Goal: Task Accomplishment & Management: Use online tool/utility

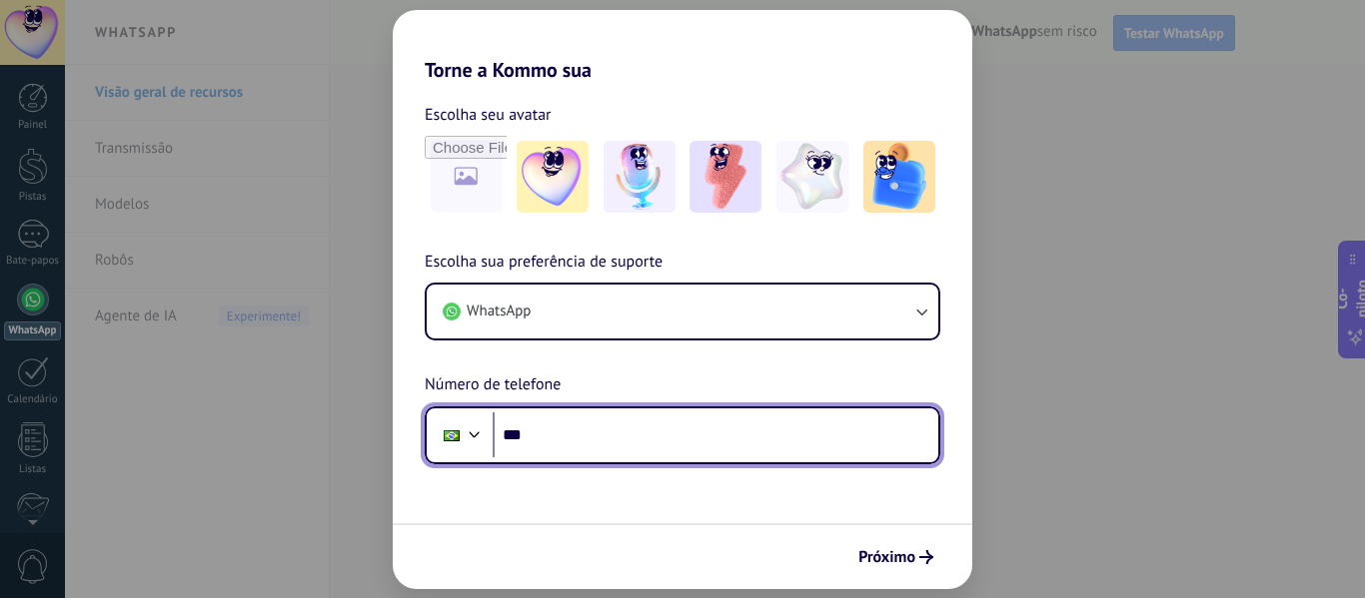
click at [561, 444] on input "***" at bounding box center [715, 436] width 446 height 46
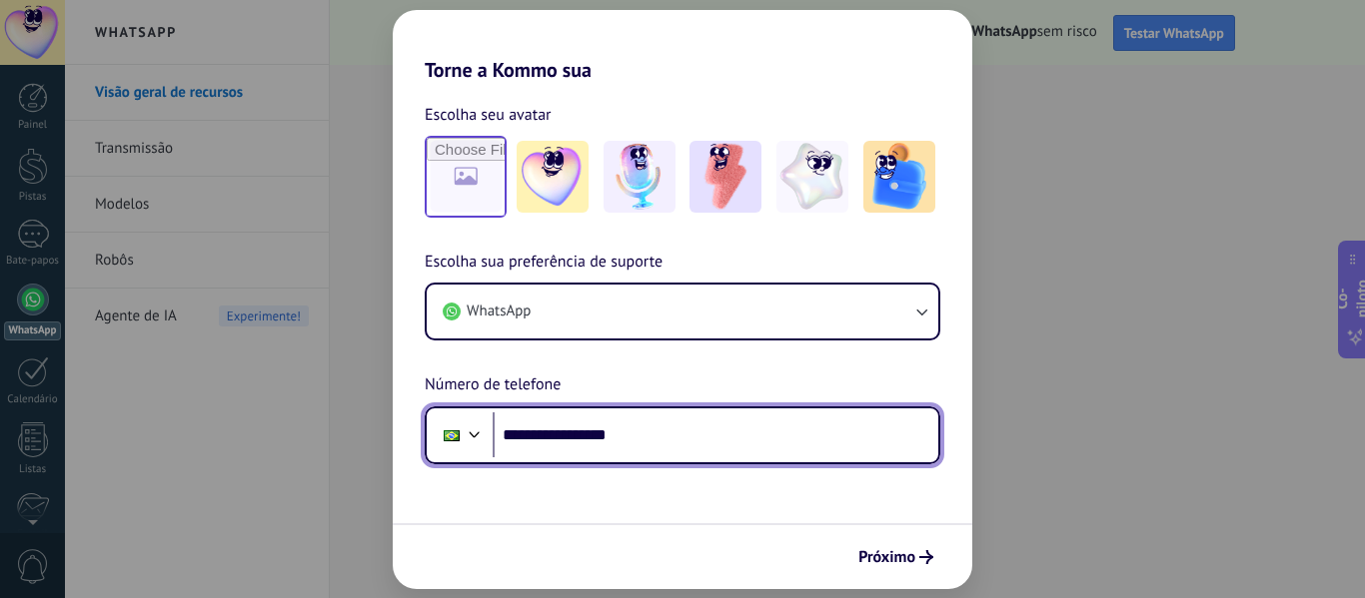
type input "**********"
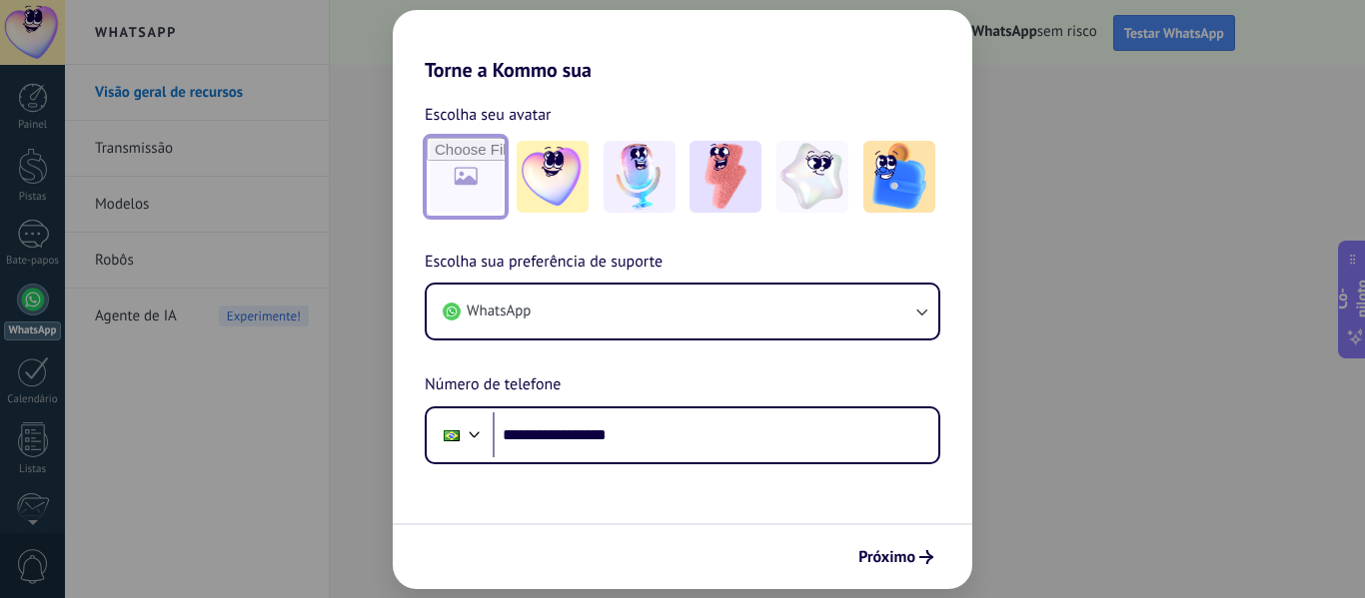
click at [479, 193] on input "file" at bounding box center [466, 177] width 78 height 78
type input "**********"
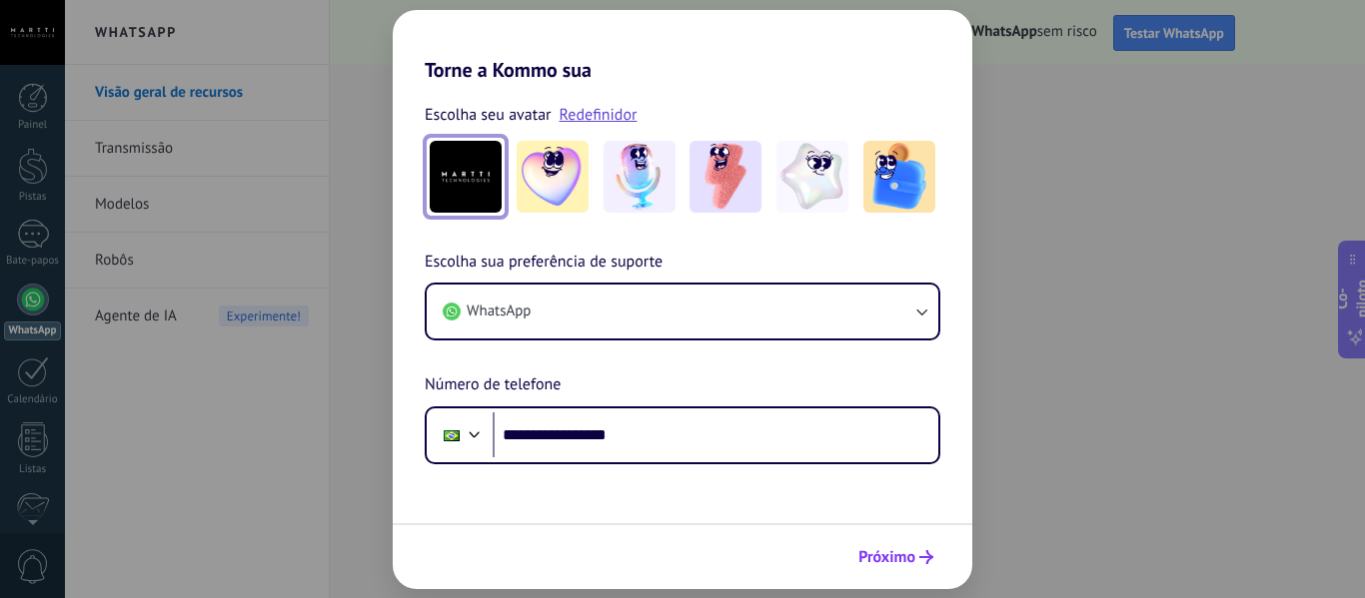
click at [900, 550] on font "Próximo" at bounding box center [886, 557] width 57 height 20
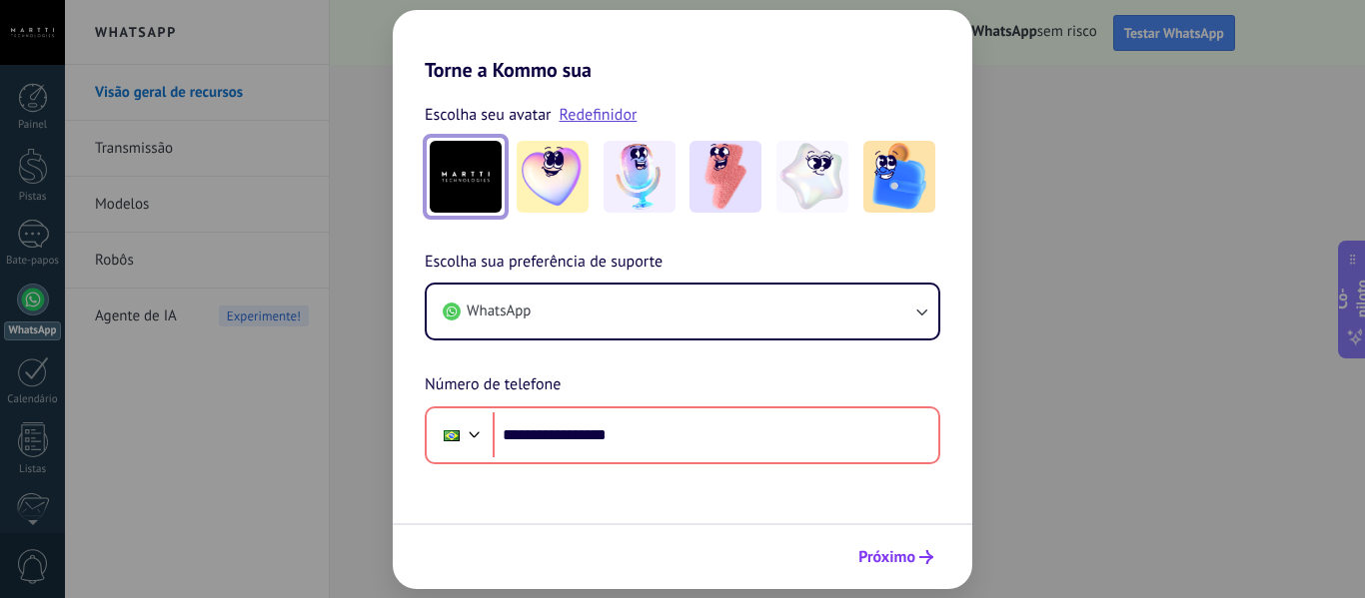
click at [881, 561] on font "Próximo" at bounding box center [886, 557] width 57 height 20
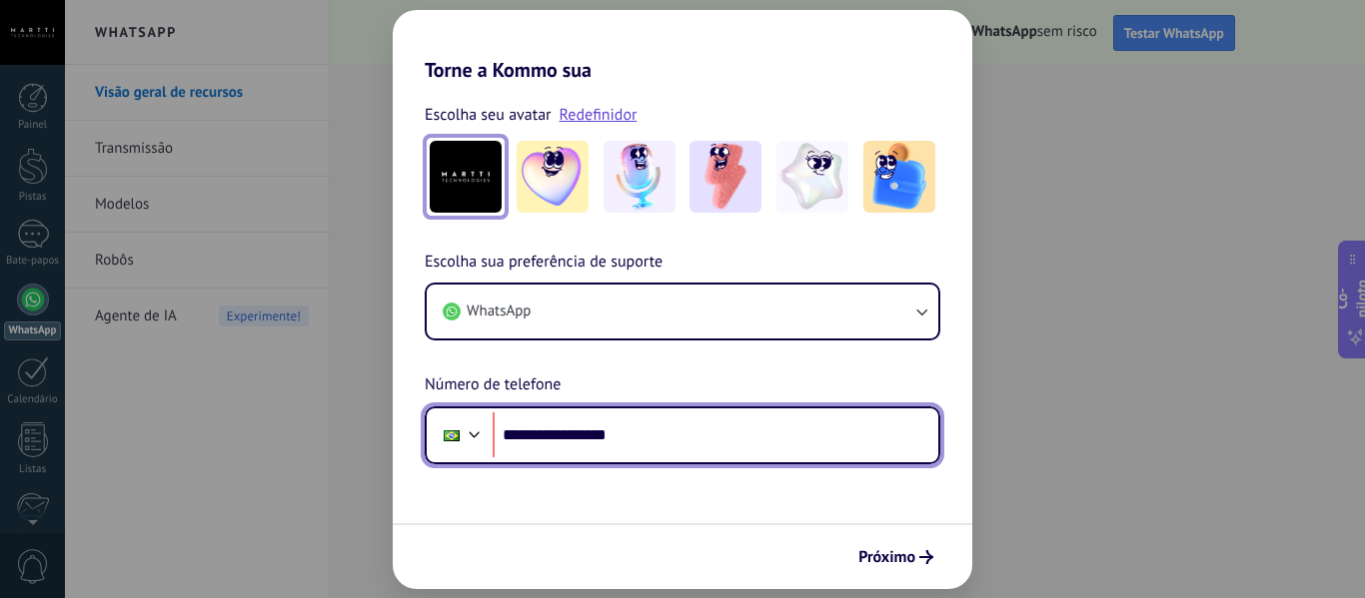
click at [568, 435] on input "**********" at bounding box center [715, 436] width 446 height 46
type input "**********"
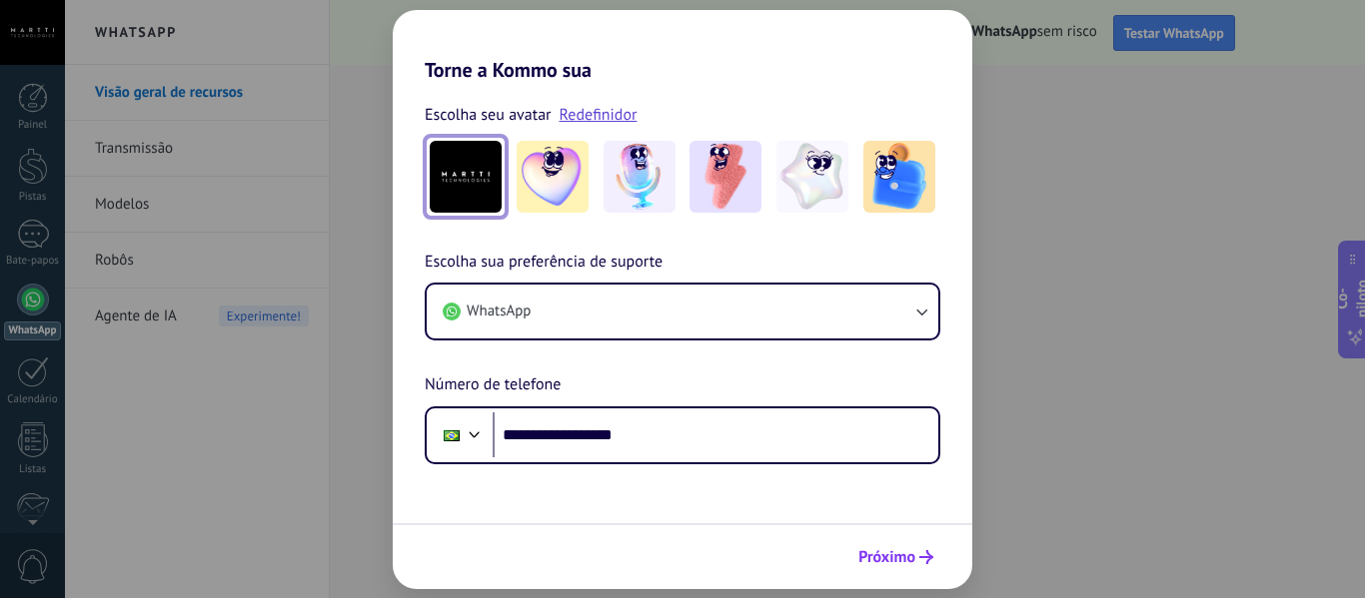
click at [889, 548] on font "Próximo" at bounding box center [886, 557] width 57 height 20
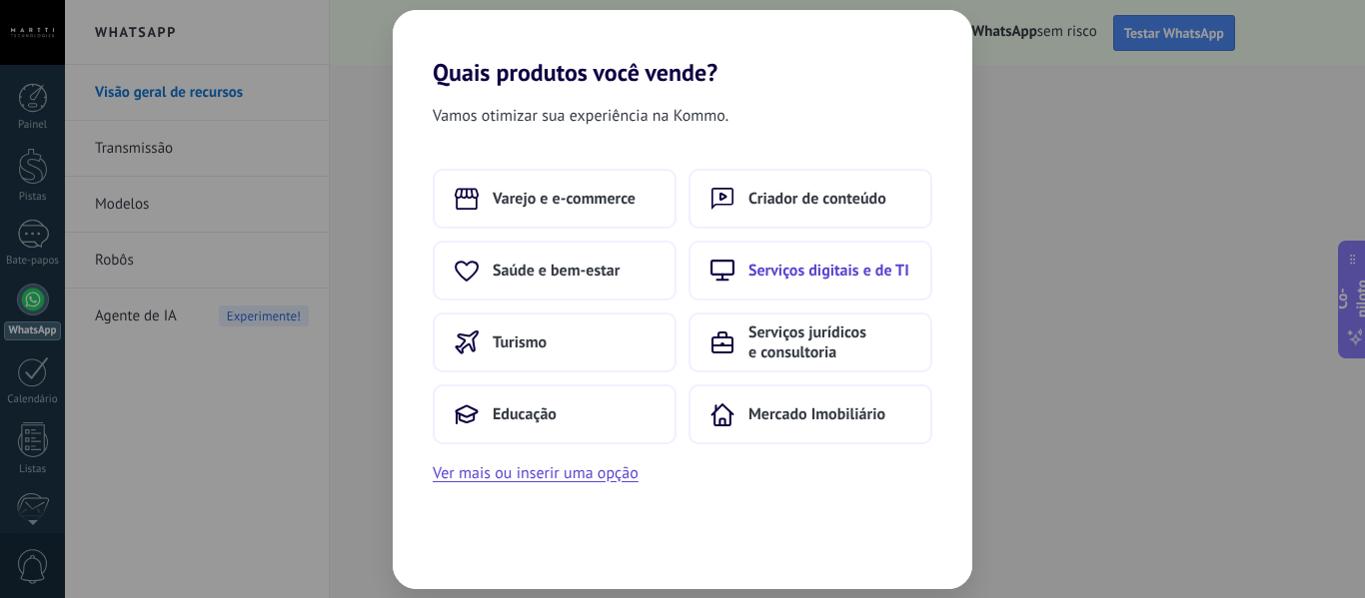
click at [814, 269] on font "Serviços digitais e de TI" at bounding box center [828, 271] width 161 height 20
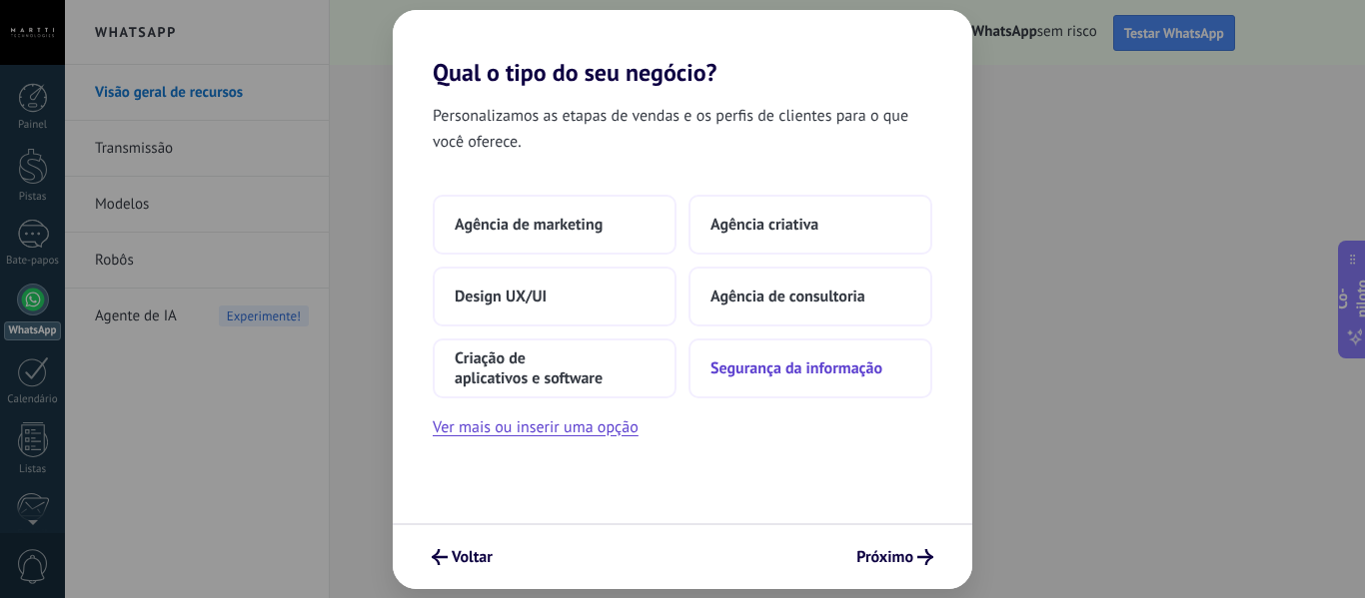
click at [780, 381] on button "Segurança da informação" at bounding box center [810, 369] width 244 height 60
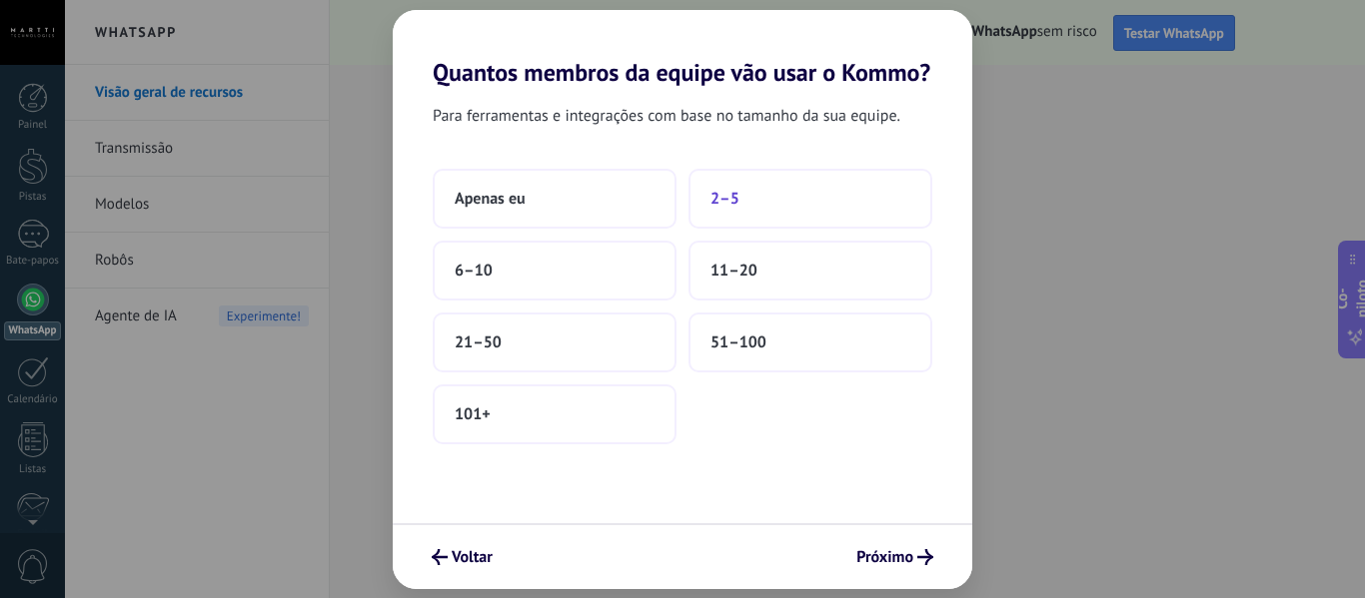
click at [707, 201] on button "2–5" at bounding box center [810, 199] width 244 height 60
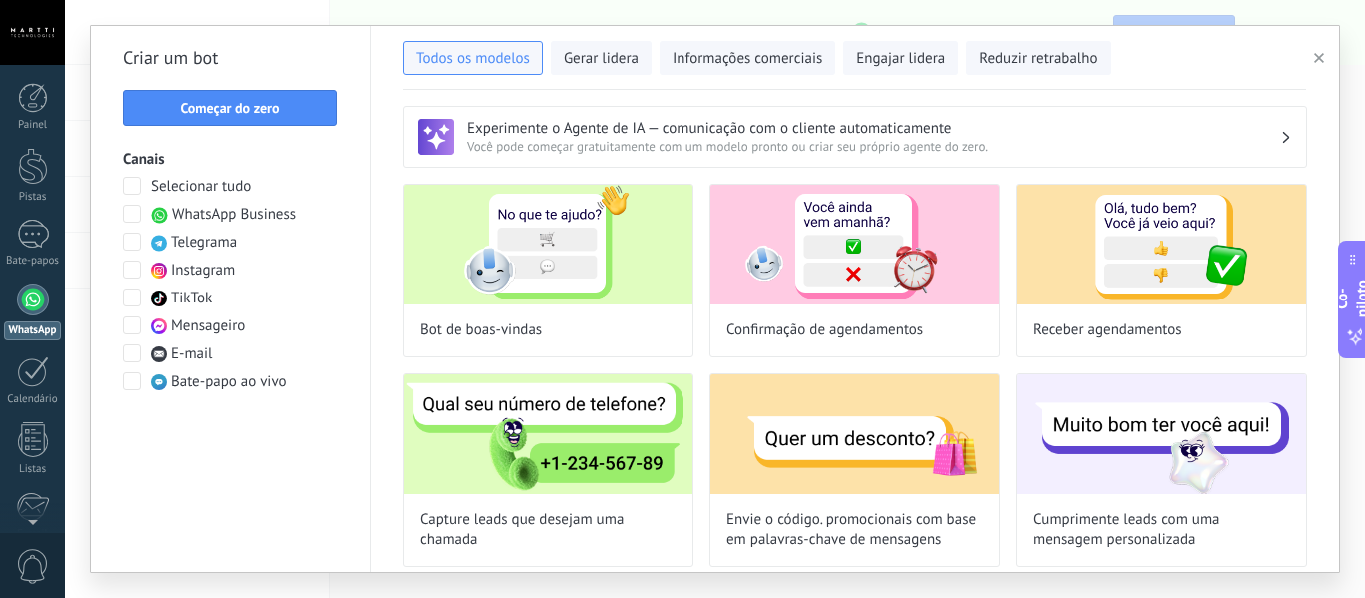
click at [129, 270] on span at bounding box center [132, 270] width 18 height 18
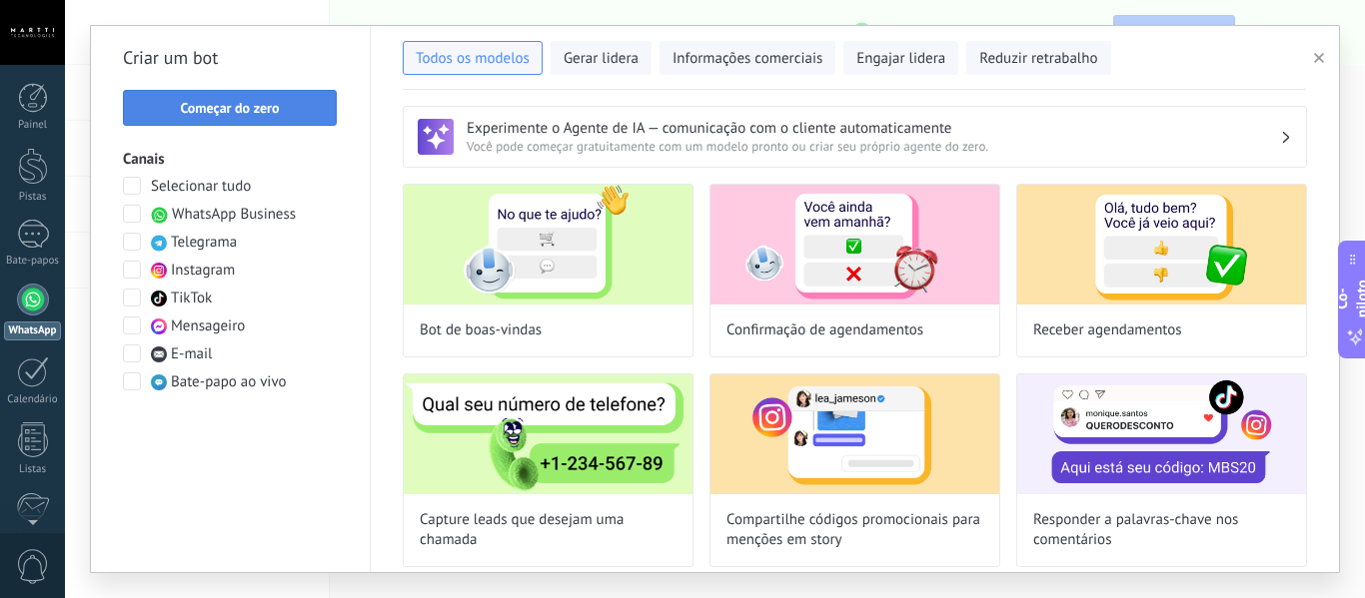
click at [240, 115] on font "Começar do zero" at bounding box center [229, 108] width 99 height 18
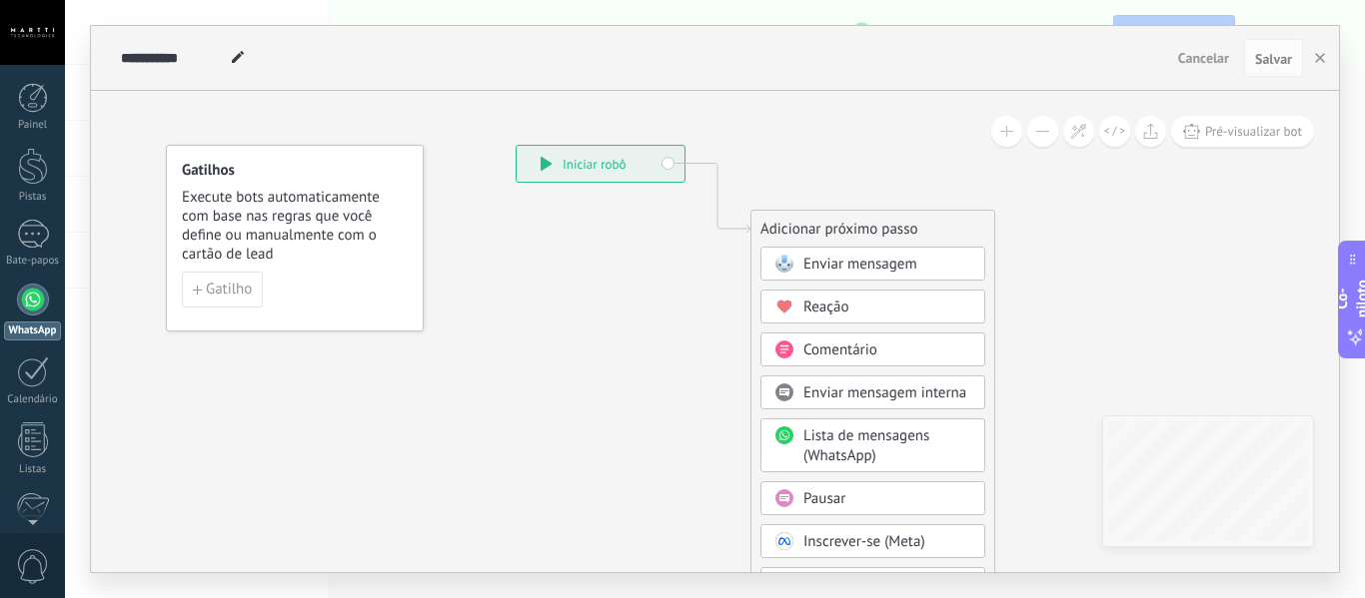
click at [663, 159] on div "**********" at bounding box center [600, 164] width 168 height 36
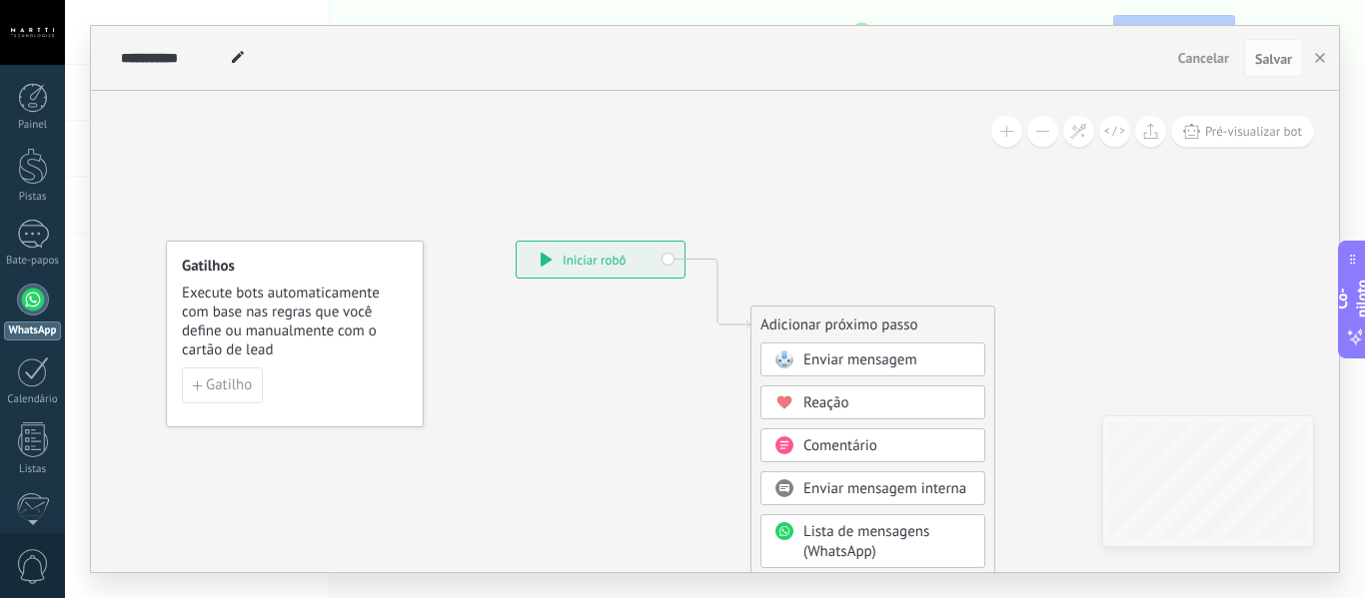
click at [816, 362] on font "Enviar mensagem" at bounding box center [860, 360] width 114 height 19
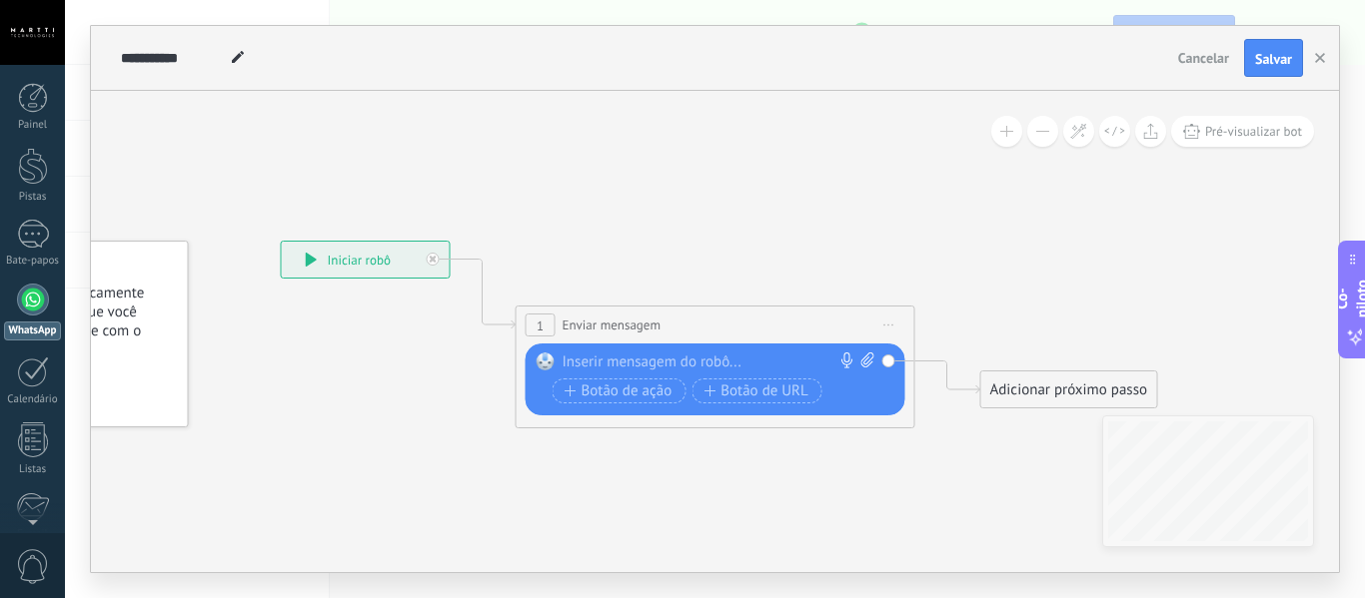
click at [606, 357] on div at bounding box center [710, 363] width 297 height 20
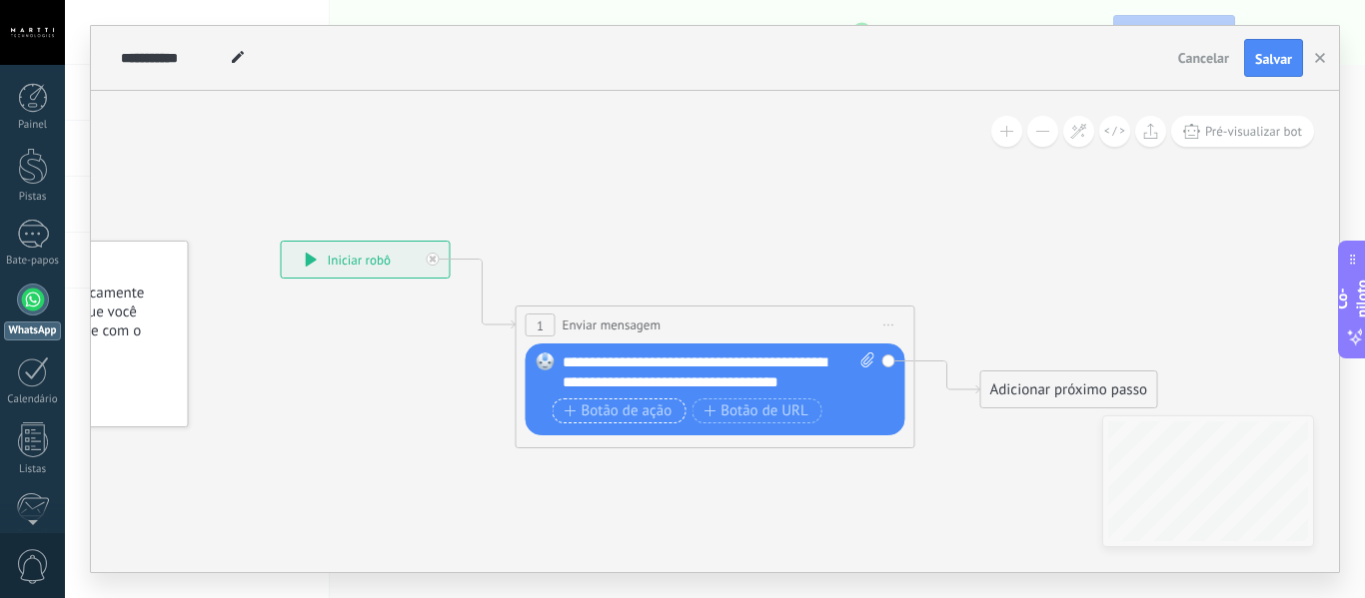
click at [643, 413] on font "Botão de ação" at bounding box center [626, 411] width 91 height 19
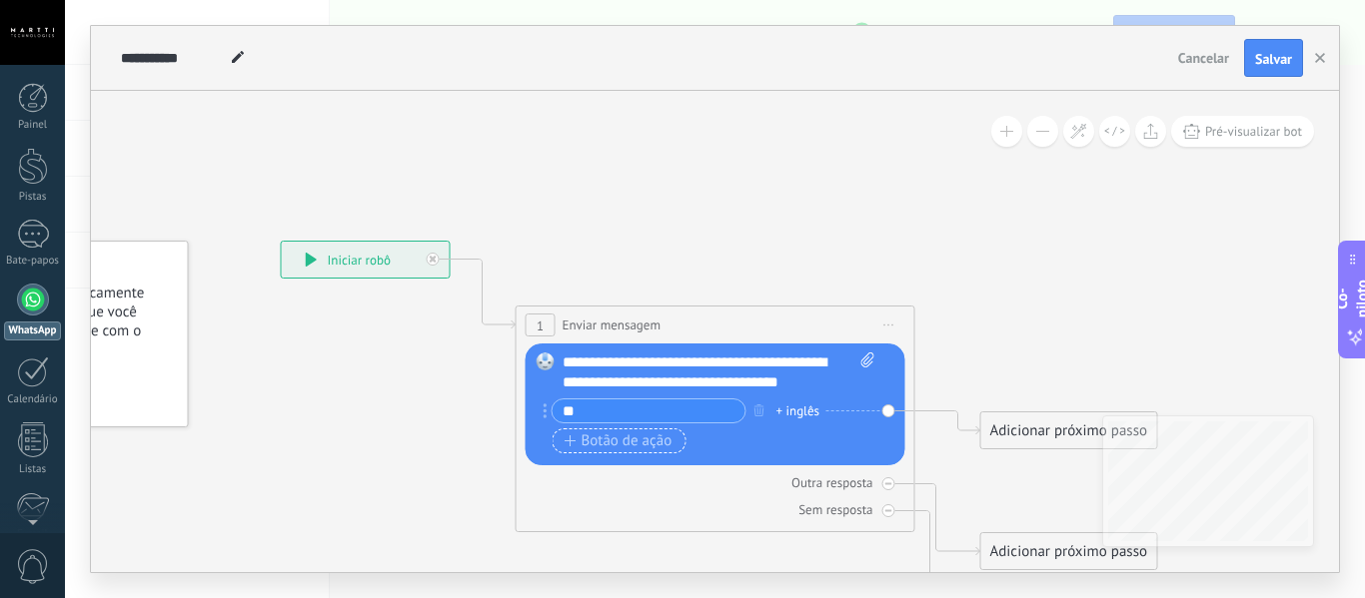
type input "*"
type input "**********"
click at [1101, 438] on font "Adicionar próximo passo" at bounding box center [1069, 431] width 158 height 19
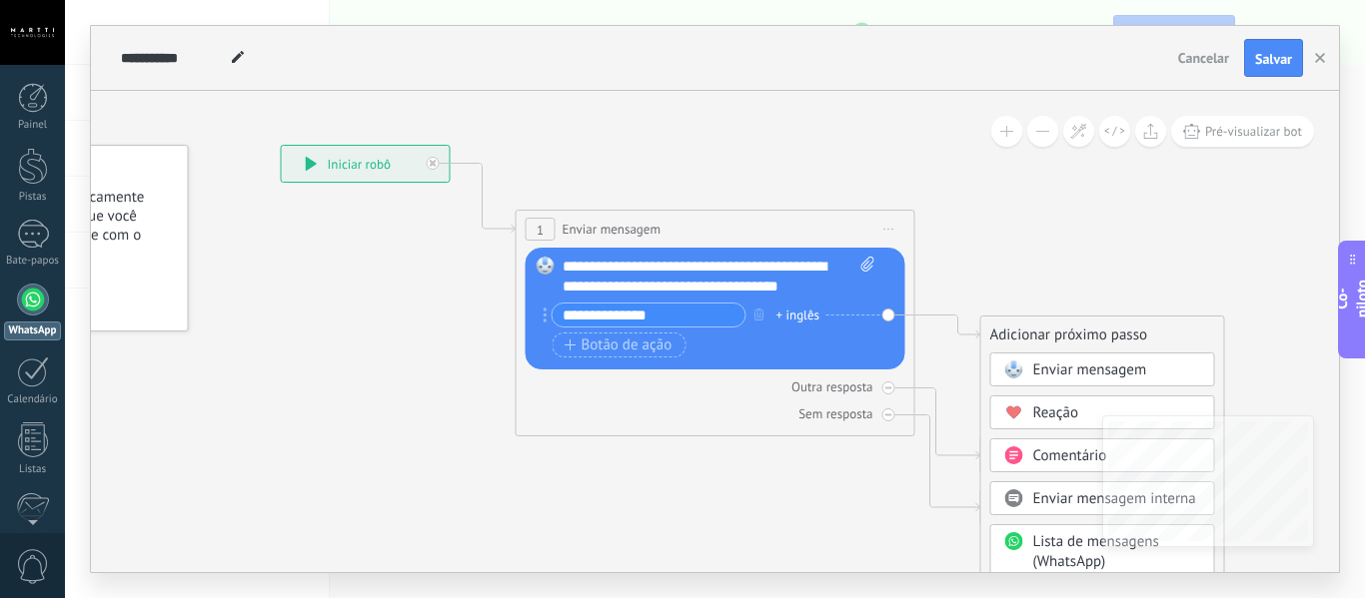
click at [1080, 446] on div "Comentário" at bounding box center [1102, 456] width 225 height 34
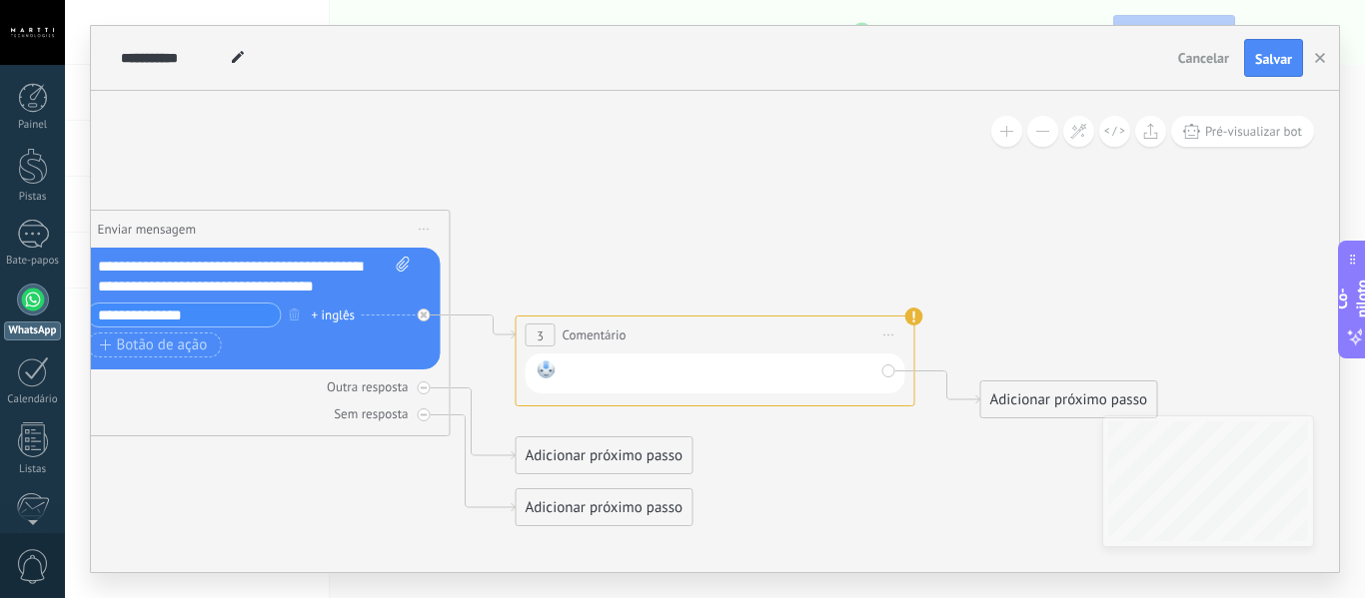
click at [620, 369] on div at bounding box center [718, 374] width 311 height 26
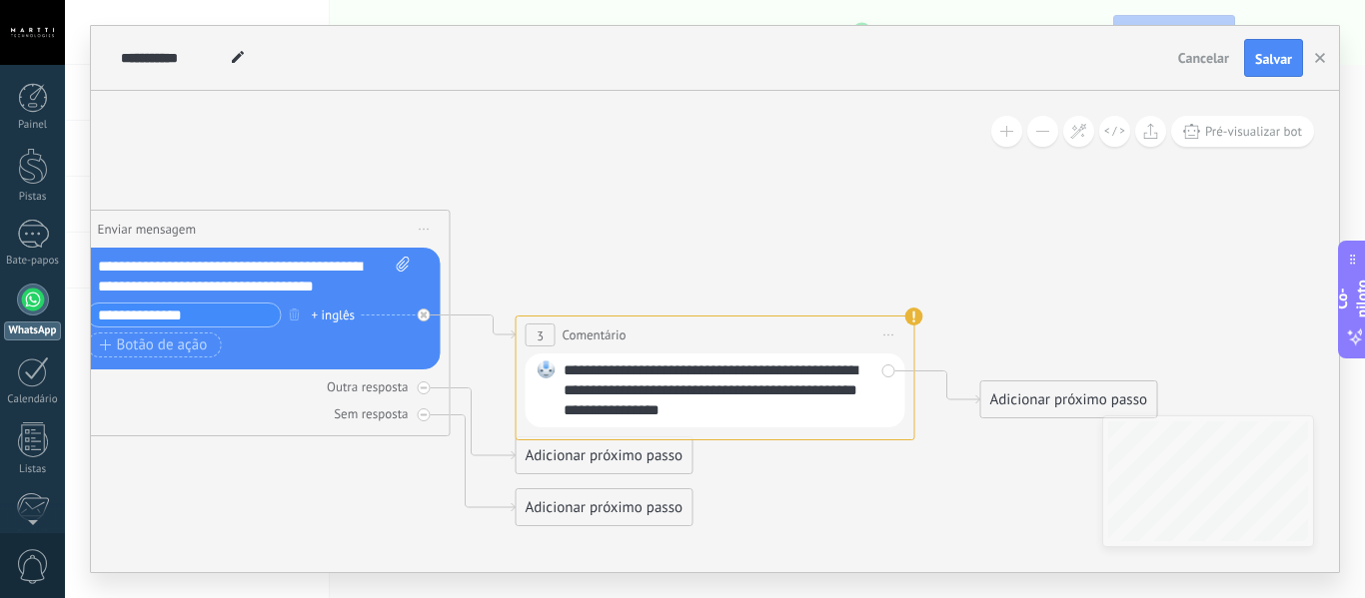
click at [698, 391] on font "**********" at bounding box center [710, 390] width 294 height 55
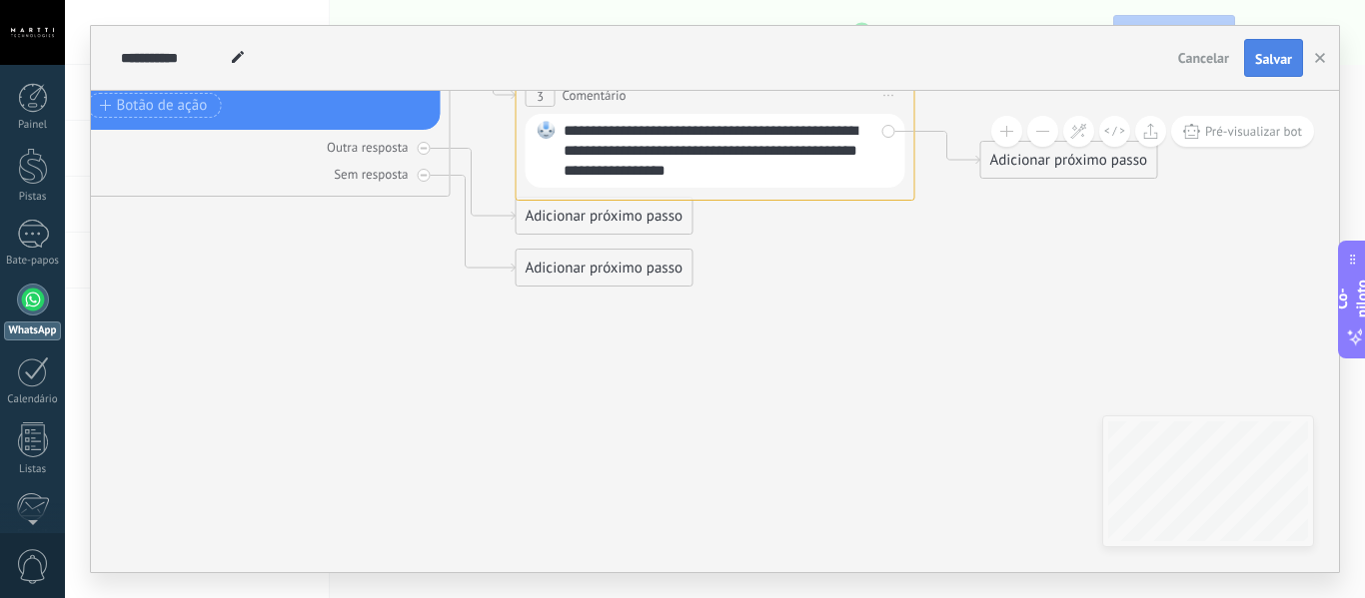
click at [1270, 55] on font "Salvar" at bounding box center [1273, 59] width 37 height 18
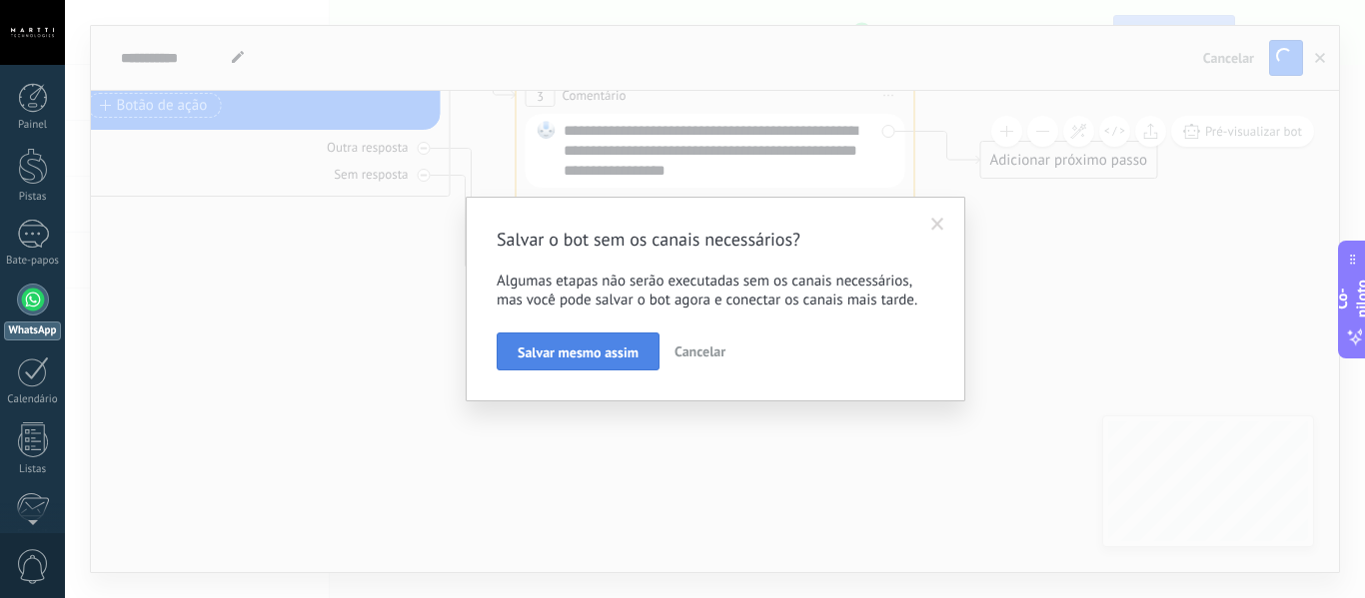
click at [575, 358] on font "Salvar mesmo assim" at bounding box center [577, 353] width 121 height 18
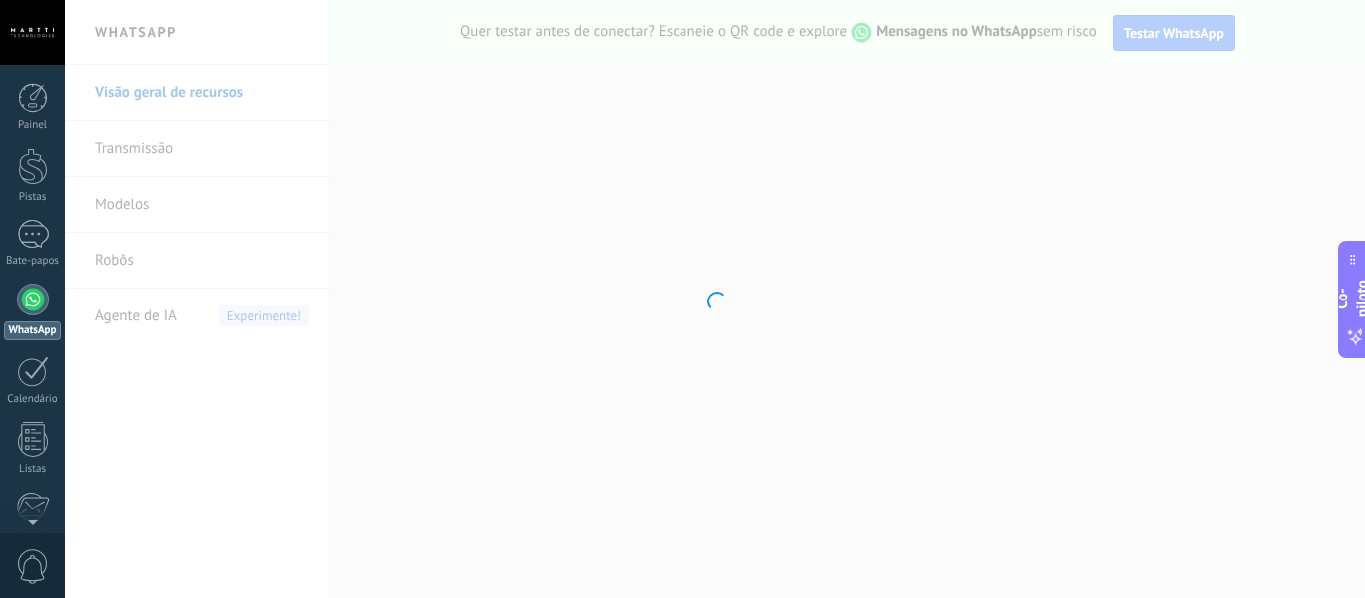
scroll to position [233, 0]
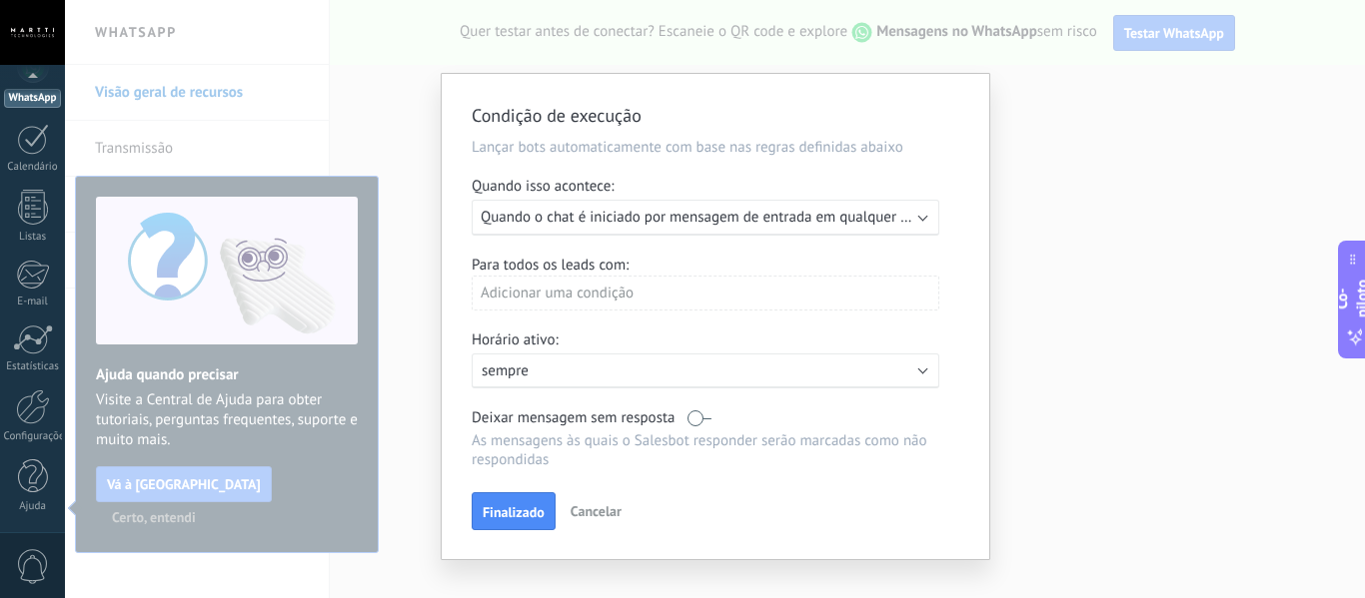
click at [923, 221] on div "Executar: Quando o chat é iniciado por mensagem de entrada em qualquer canal" at bounding box center [706, 218] width 468 height 36
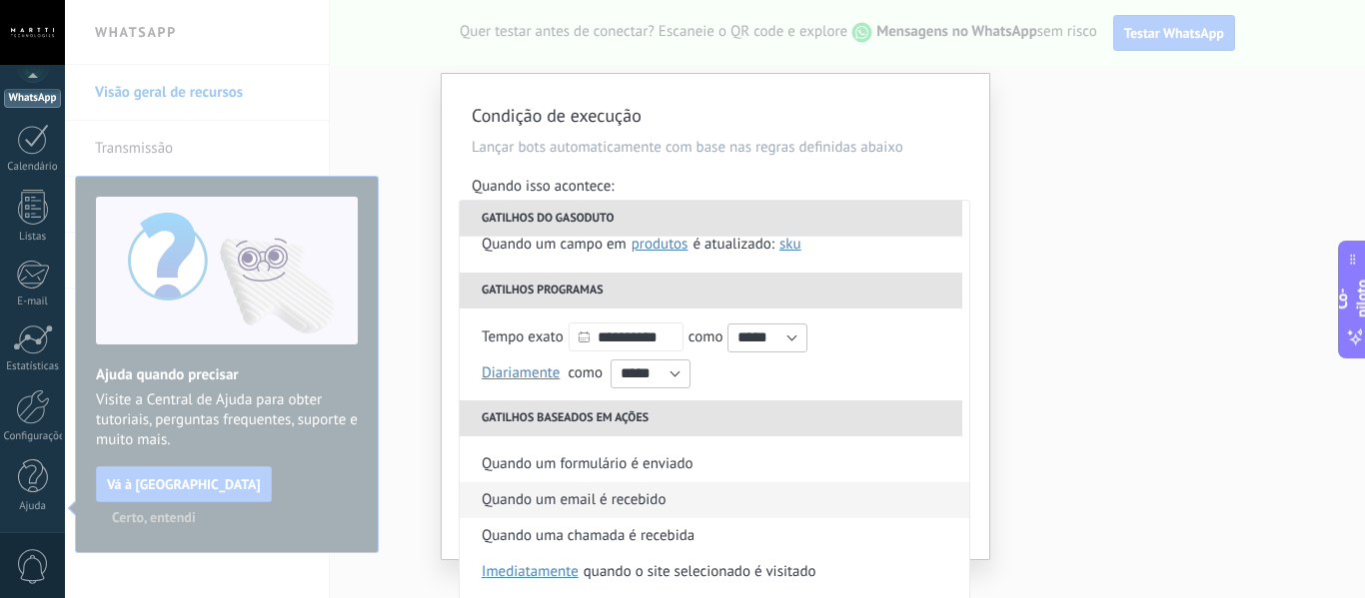
scroll to position [3, 0]
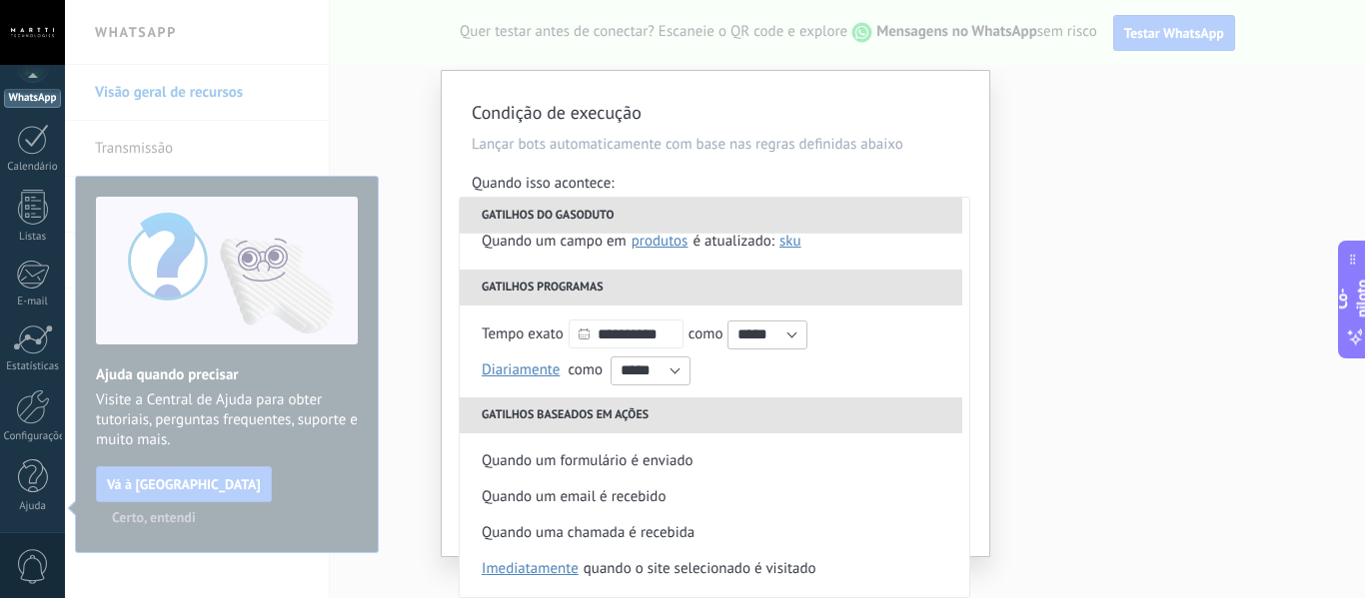
click at [975, 111] on div "Condição de execução Lançar bots automaticamente com base nas regras definidas …" at bounding box center [715, 313] width 547 height 485
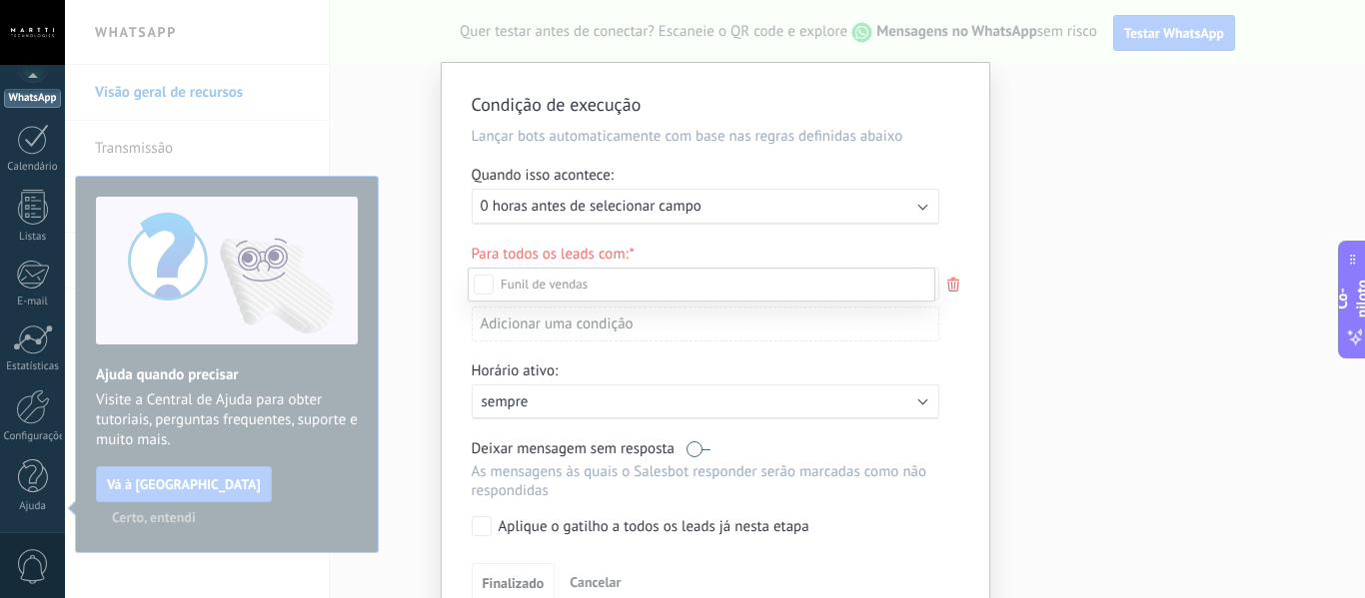
click at [673, 202] on div at bounding box center [715, 299] width 1300 height 598
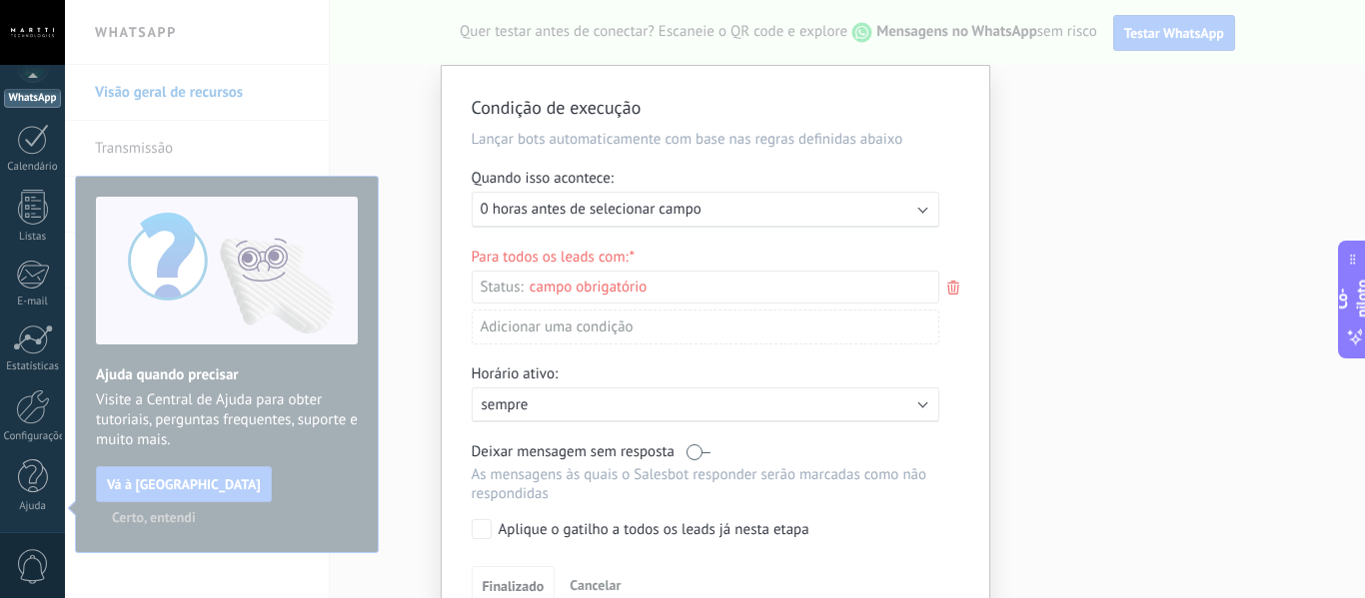
click at [702, 211] on div "Executar: 0 horas antes de selecionar campo" at bounding box center [697, 209] width 434 height 19
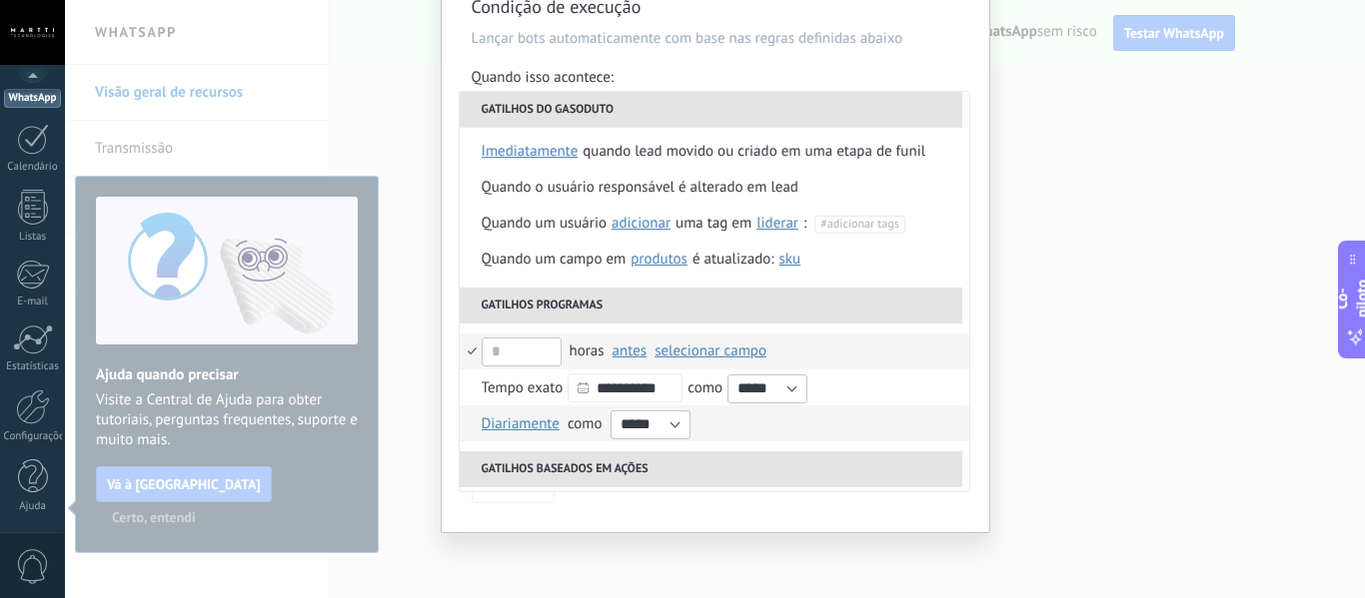
scroll to position [236, 0]
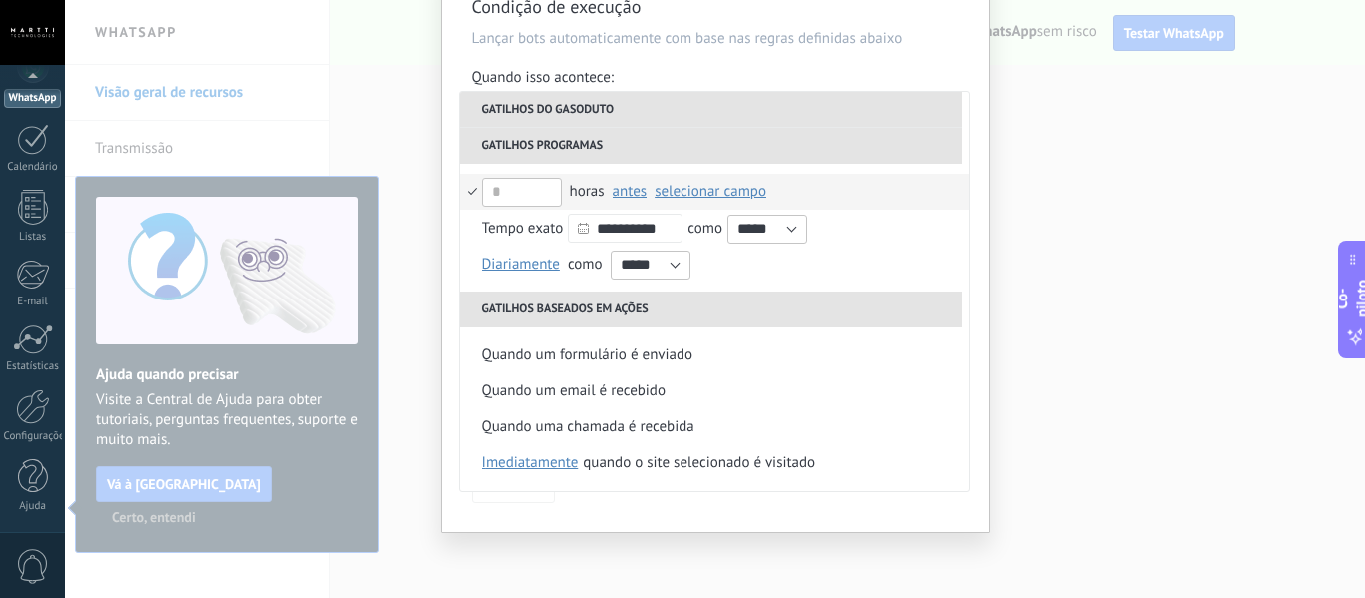
click at [1070, 282] on div "Condição de execução Lançar bots automaticamente com base nas regras definidas …" at bounding box center [715, 299] width 1300 height 598
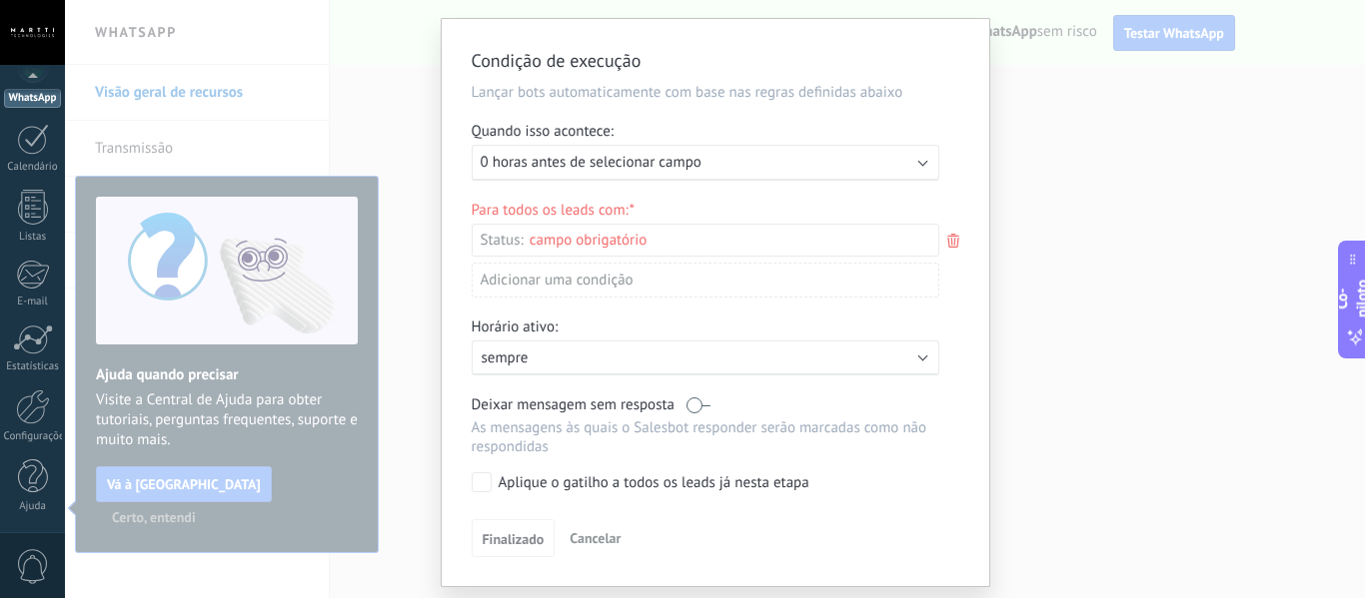
scroll to position [0, 0]
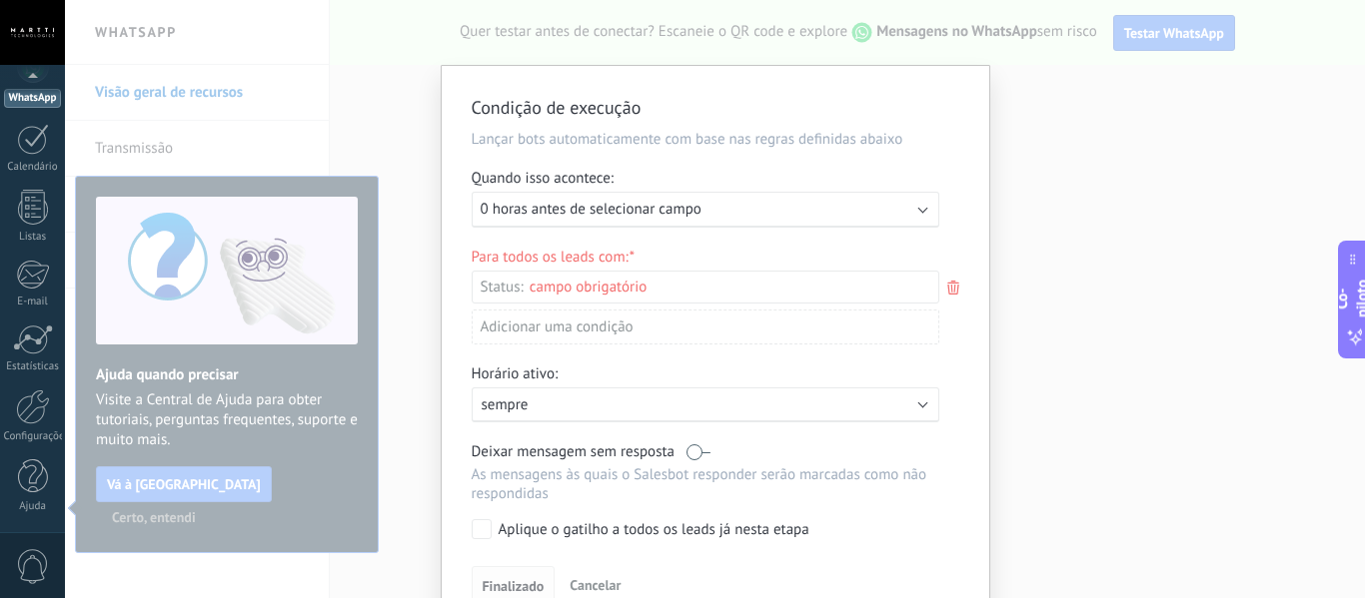
click at [514, 584] on font "Finalizado" at bounding box center [513, 586] width 62 height 18
click at [504, 578] on font "Finalizado" at bounding box center [513, 586] width 62 height 18
click at [0, 0] on div "Leads de entrada Contato inicial Discussões Tomada de decisão Discussão de cont…" at bounding box center [0, 0] width 0 height 0
click at [0, 0] on font "Leads de entrada" at bounding box center [0, 0] width 0 height 0
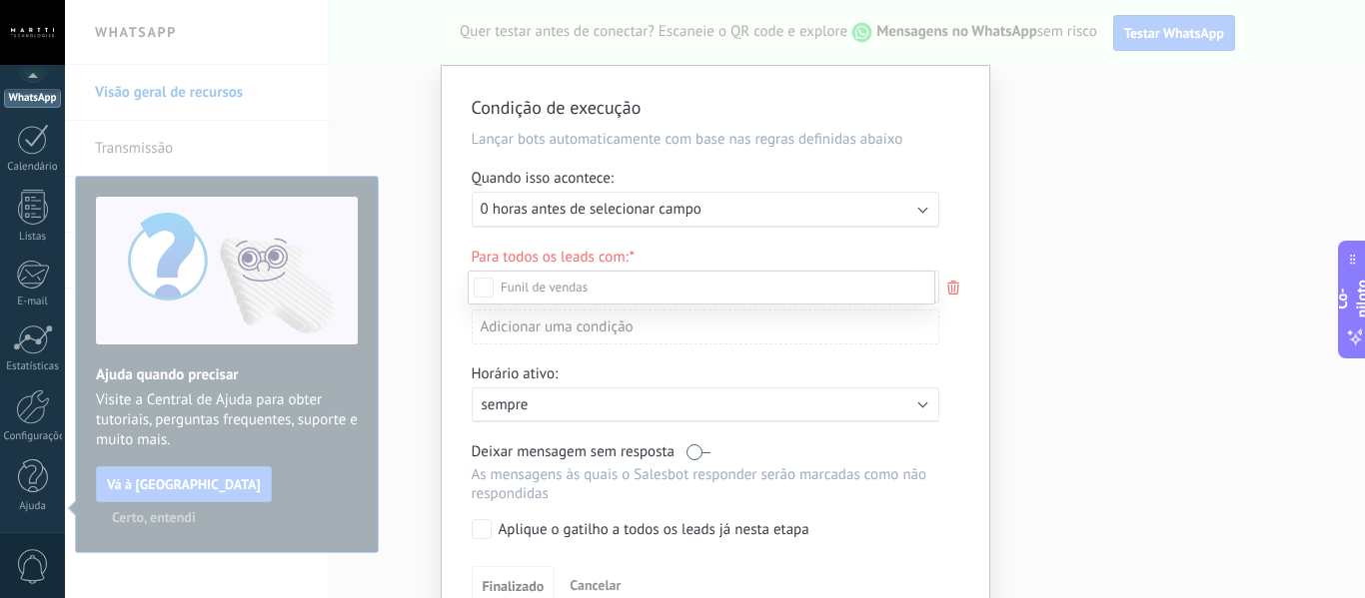
click at [497, 582] on div "Leads de entrada Contato inicial Discussões Tomada de decisão Discussão de cont…" at bounding box center [702, 433] width 468 height 325
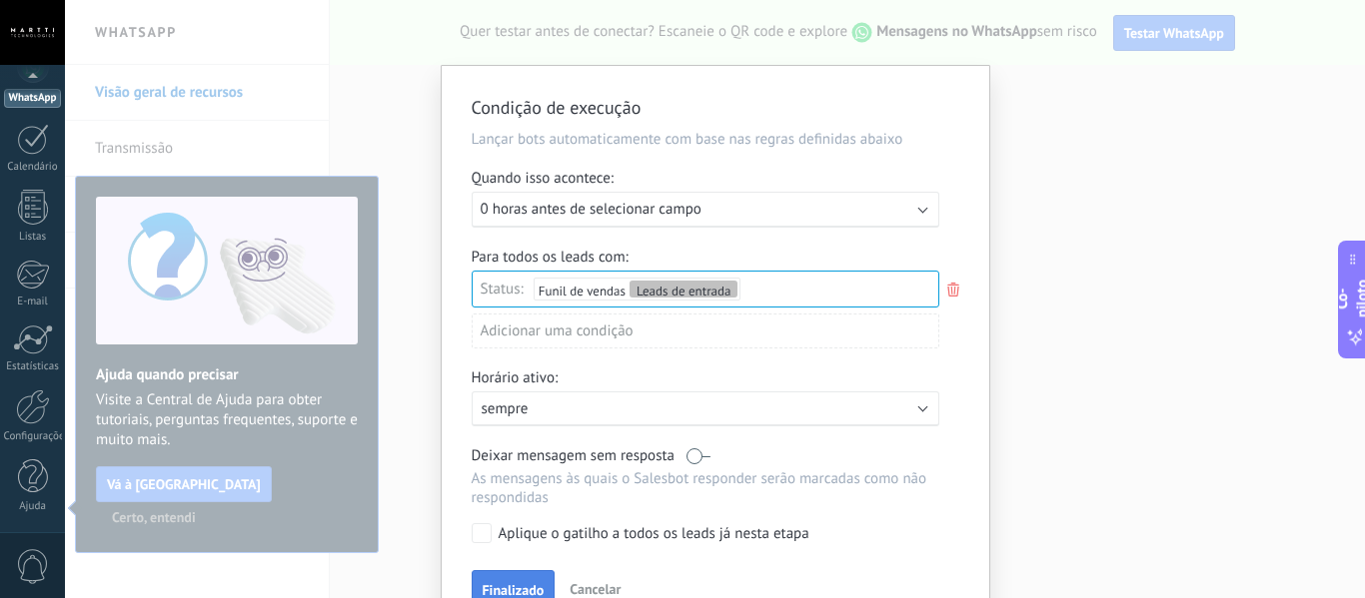
click at [502, 582] on font "Finalizado" at bounding box center [513, 590] width 62 height 18
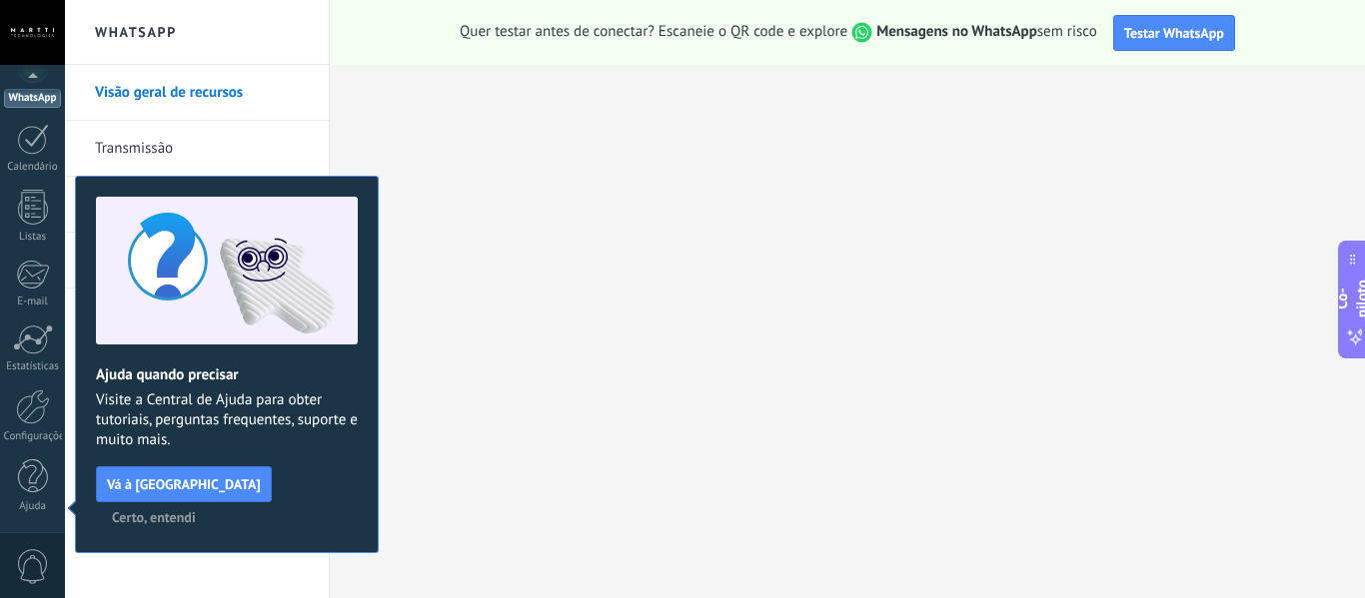
scroll to position [0, 0]
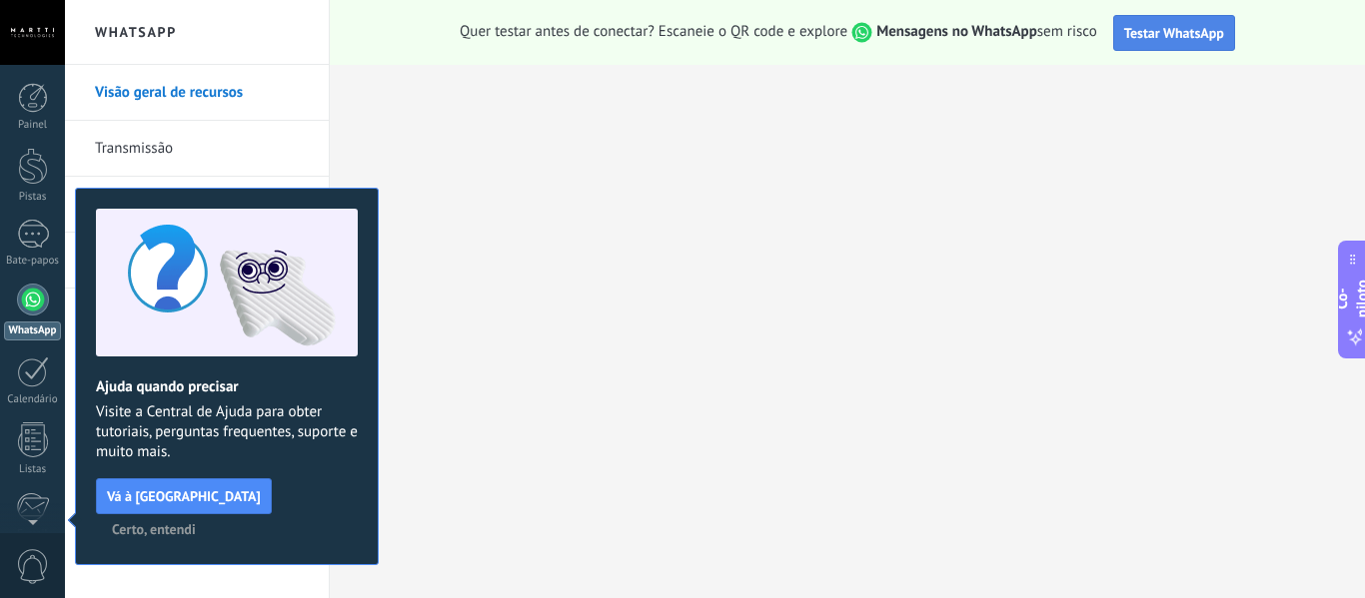
click at [1148, 30] on font "Testar WhatsApp" at bounding box center [1174, 33] width 100 height 18
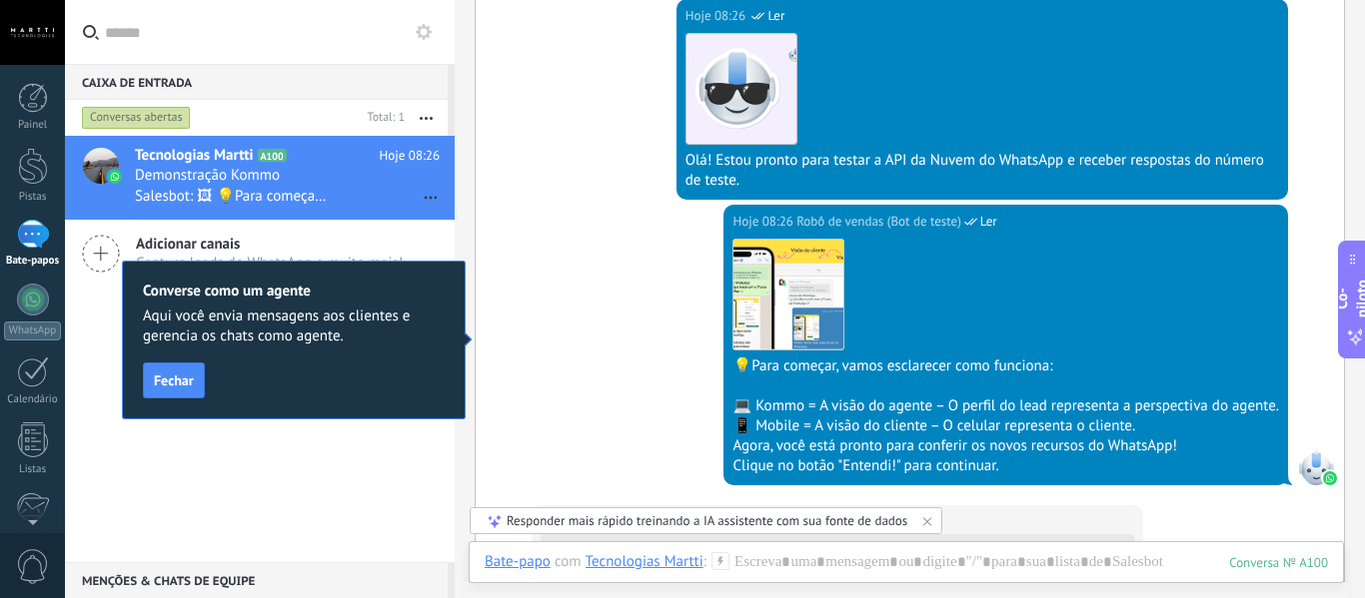
scroll to position [400, 0]
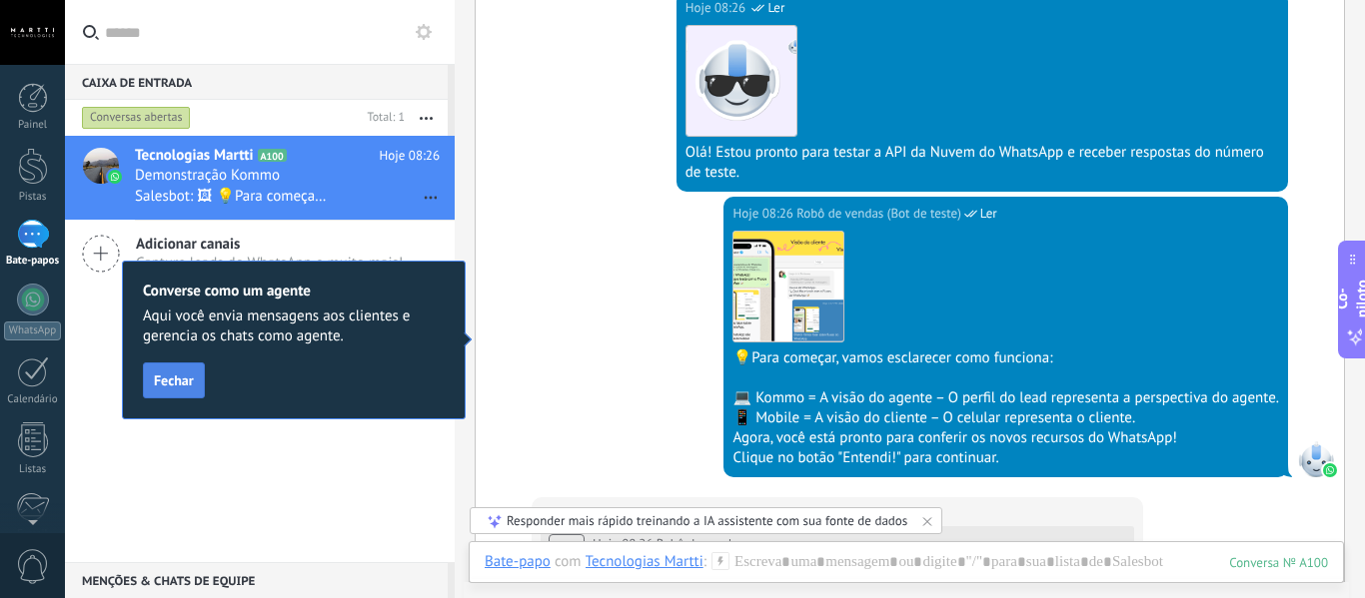
click at [179, 384] on font "Fechar" at bounding box center [174, 381] width 40 height 18
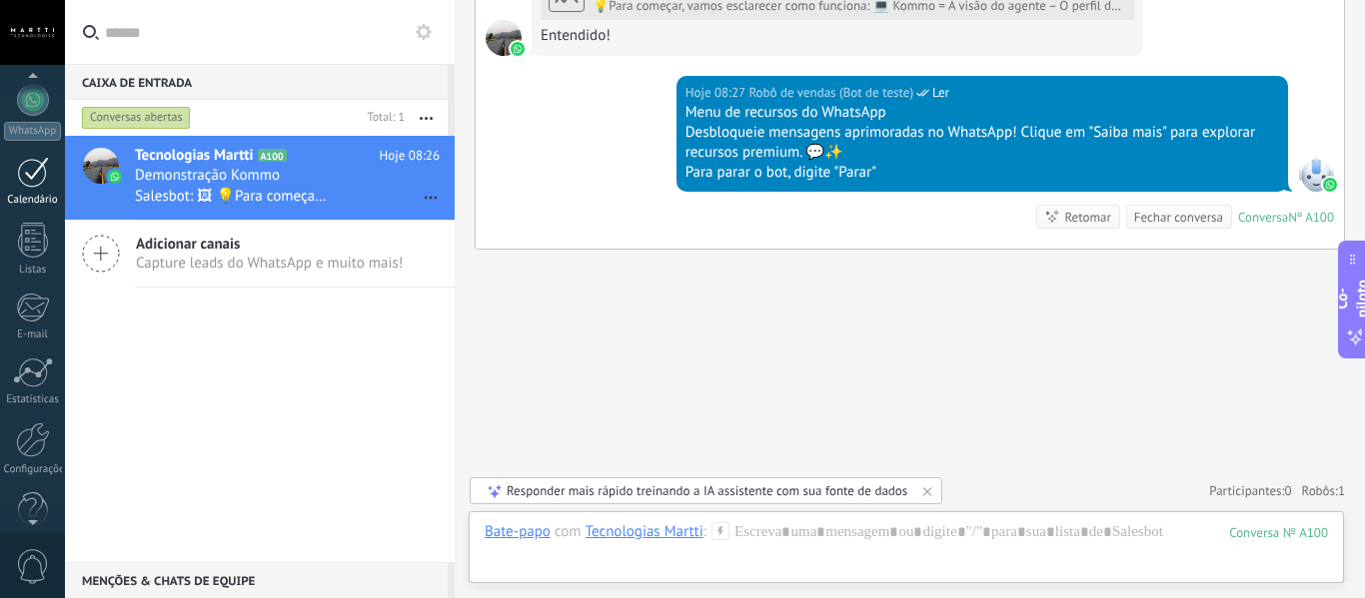
scroll to position [0, 0]
